Goal: Obtain resource: Obtain resource

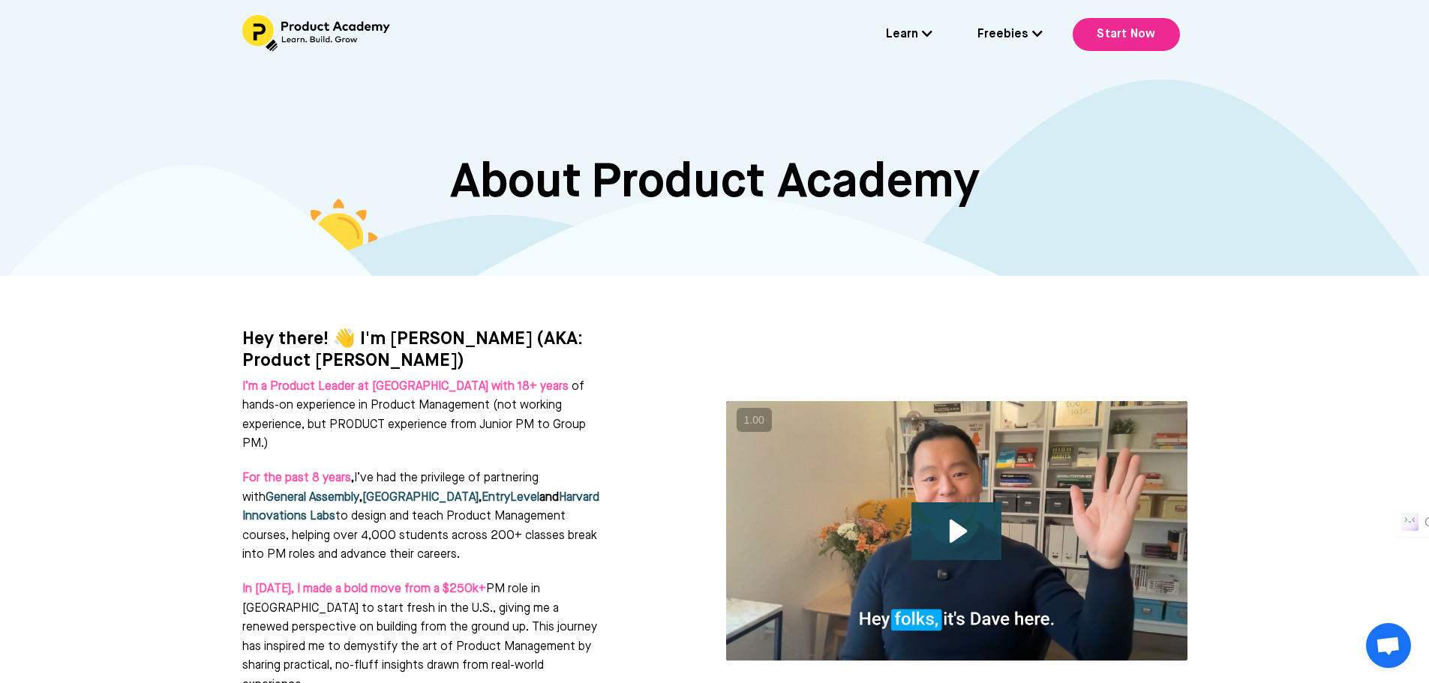
click at [1017, 33] on link "Freebies" at bounding box center [1009, 34] width 65 height 19
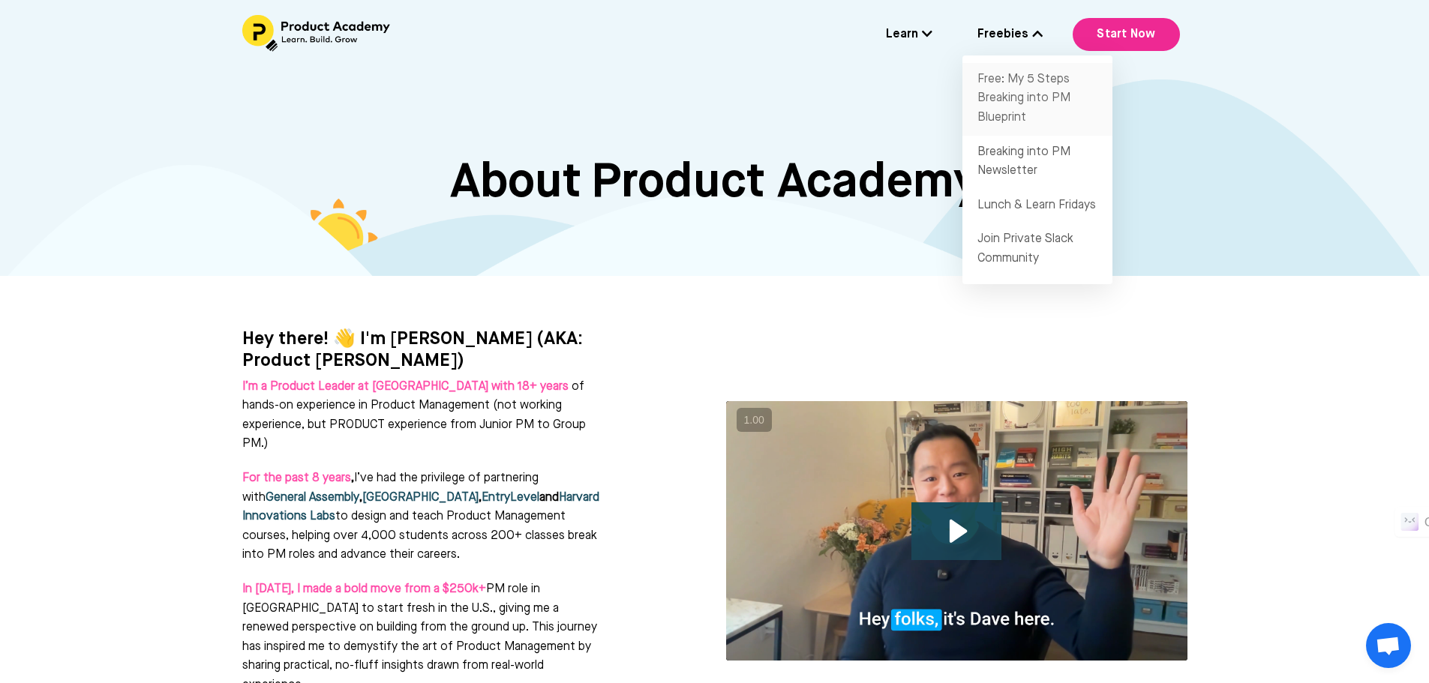
click at [991, 96] on link "Free: My 5 Steps Breaking into PM Blueprint" at bounding box center [1037, 99] width 150 height 73
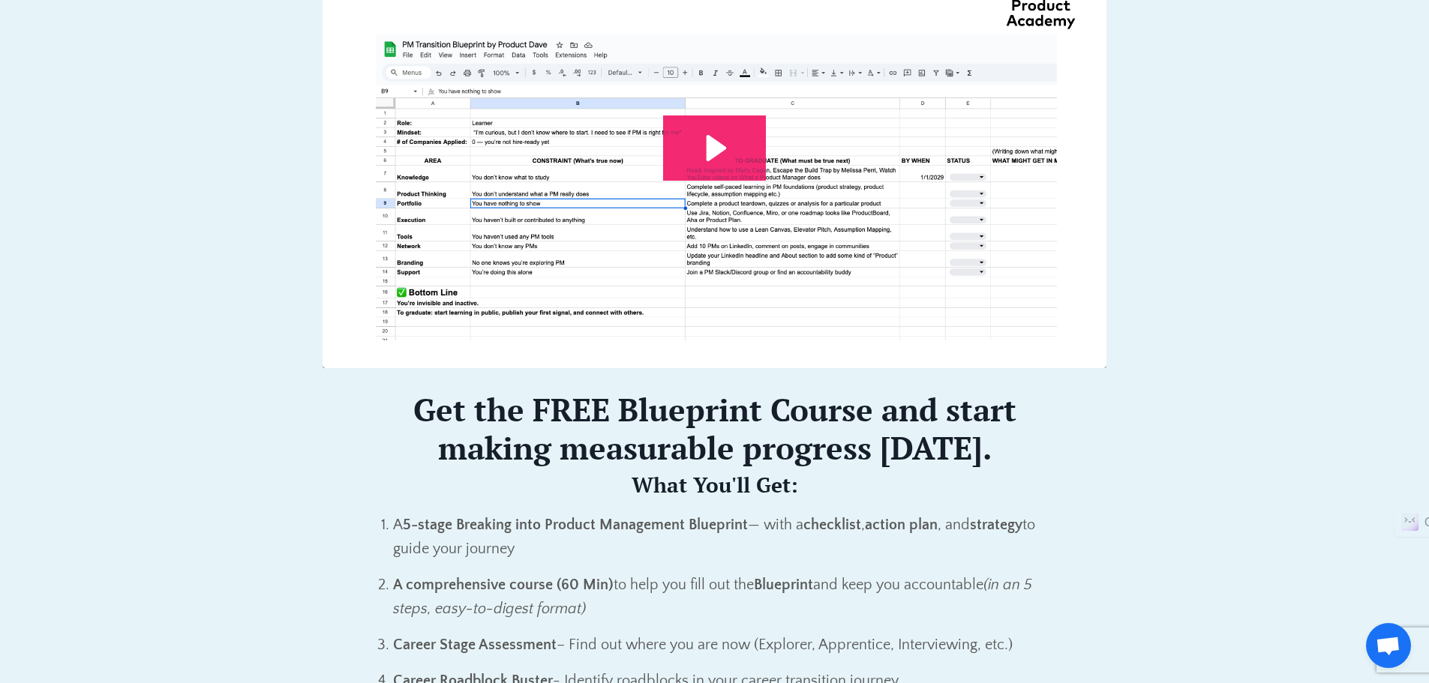
scroll to position [525, 0]
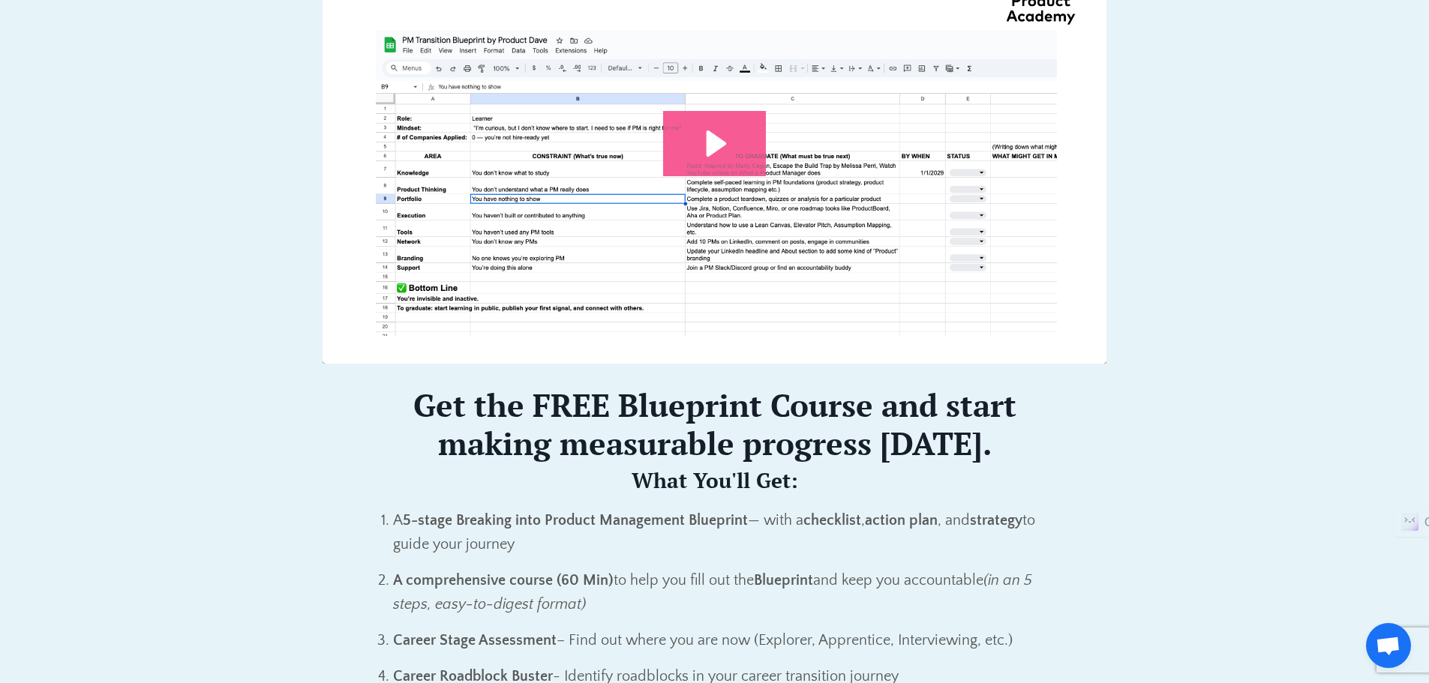
click at [707, 145] on icon "Play Video: file-uploads/sites/127338/video/7e45aa-001e-eb01-81e-76e7130611_Pro…" at bounding box center [716, 143] width 20 height 26
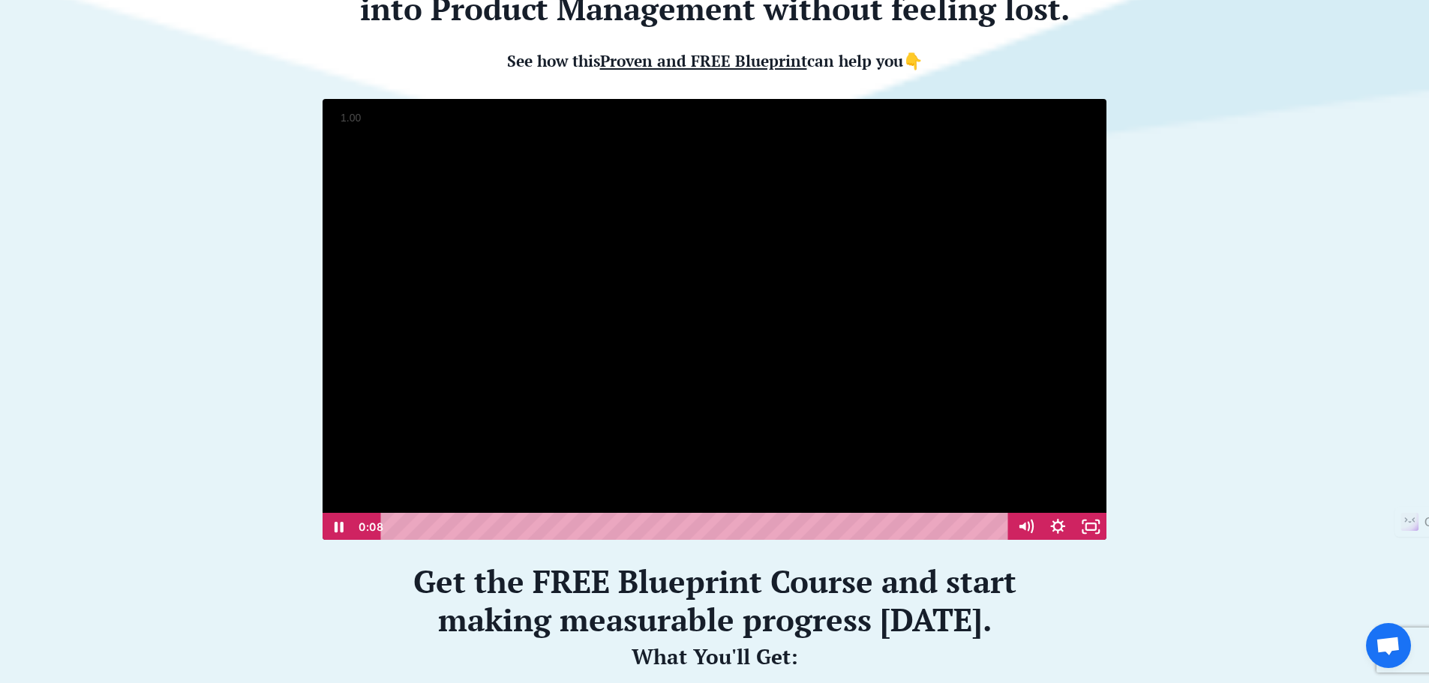
scroll to position [375, 0]
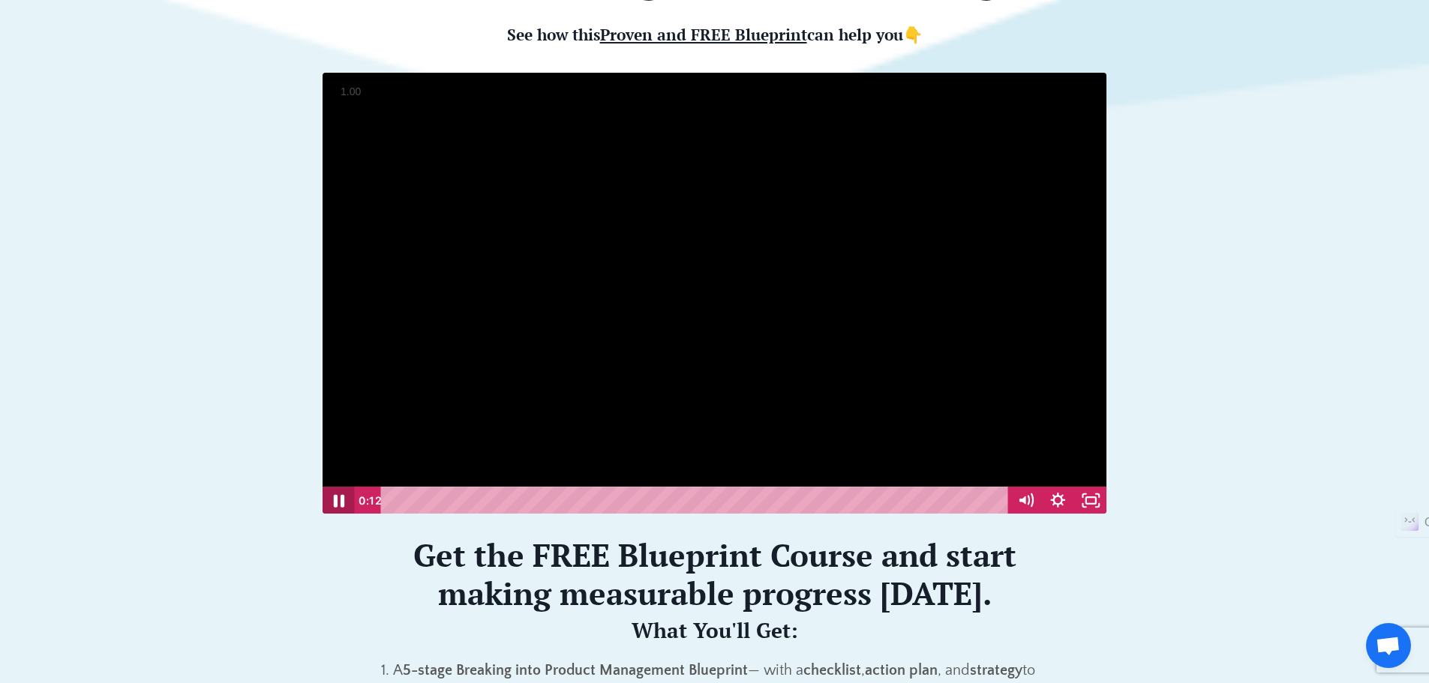
click at [337, 503] on icon "Pause" at bounding box center [338, 501] width 10 height 13
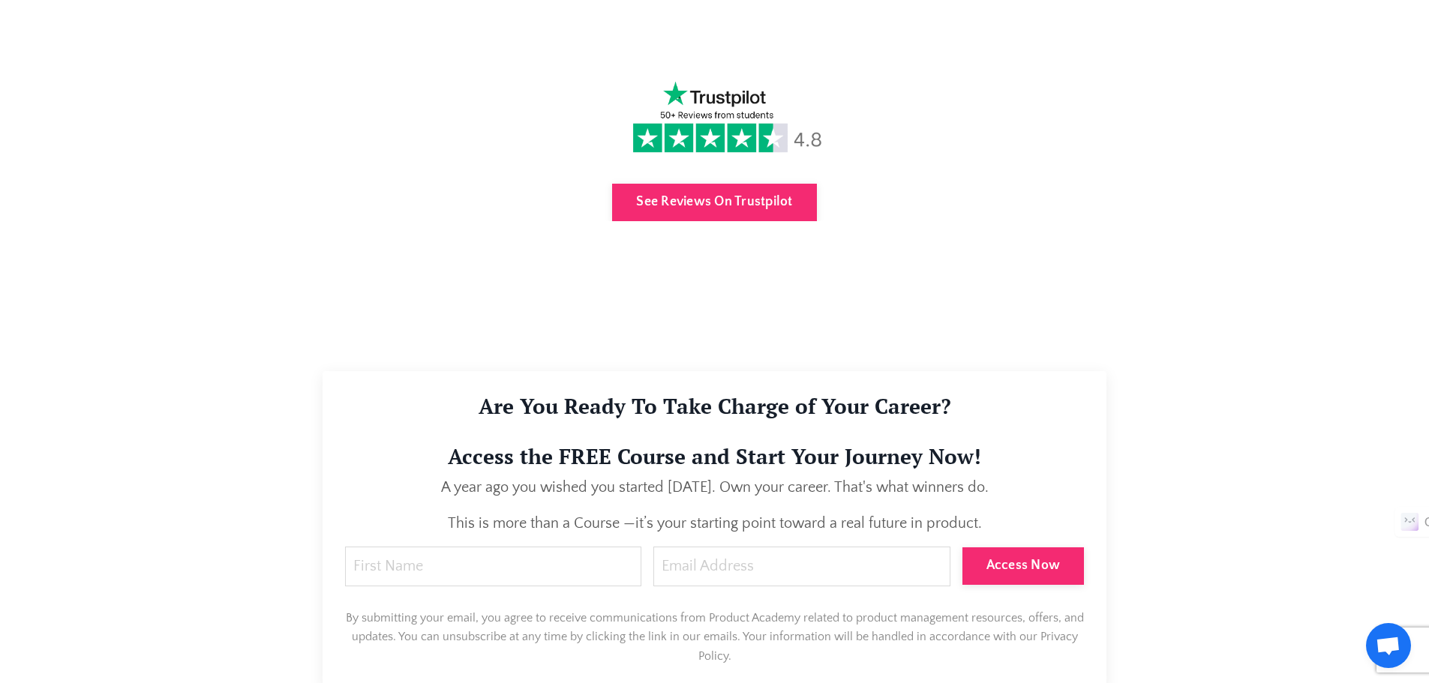
scroll to position [4225, 0]
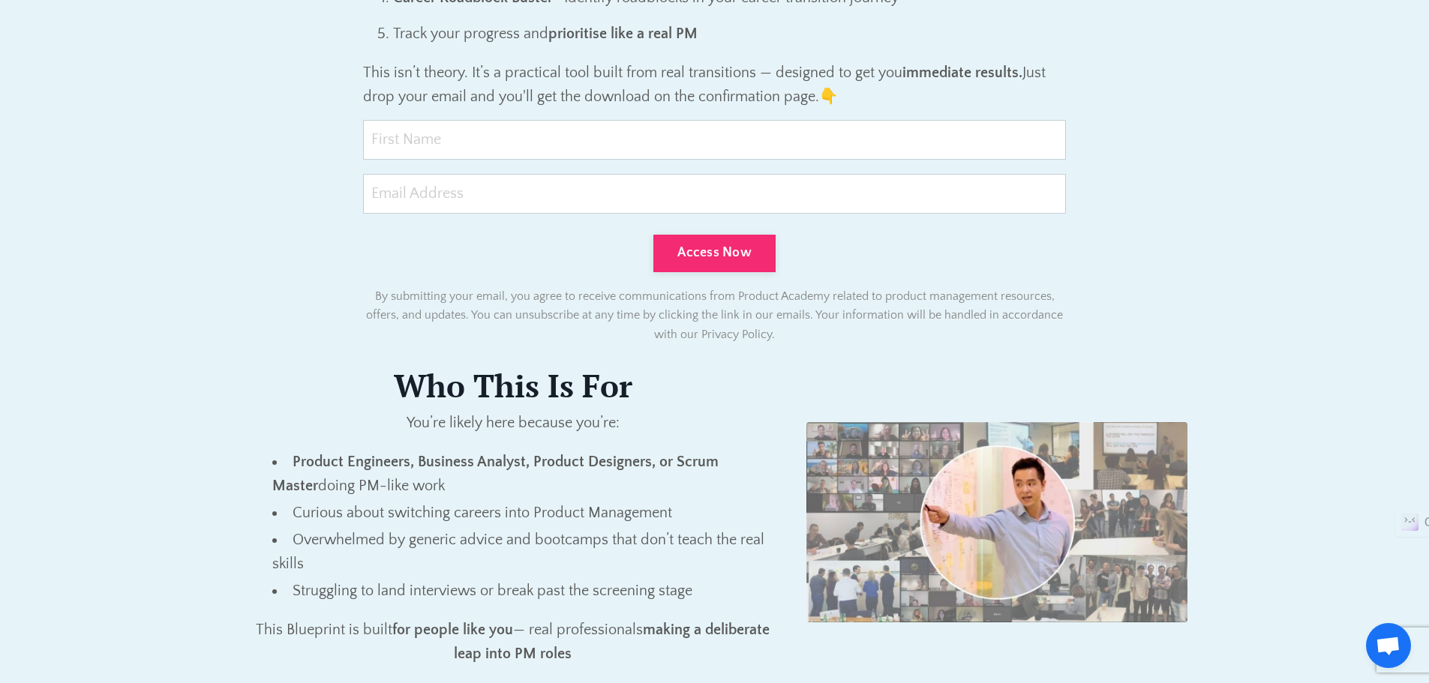
scroll to position [1200, 0]
